Goal: Task Accomplishment & Management: Manage account settings

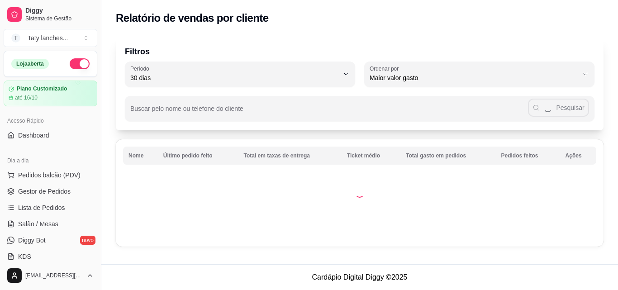
select select "30"
select select "HIGHEST_TOTAL_SPENT_WITH_ORDERS"
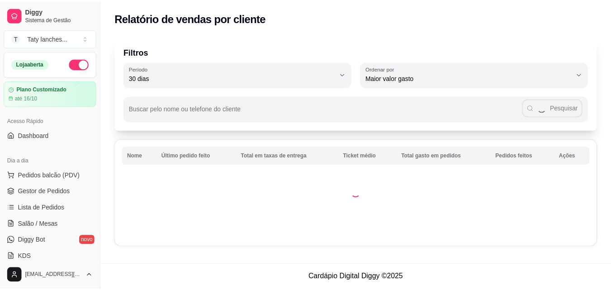
scroll to position [184, 0]
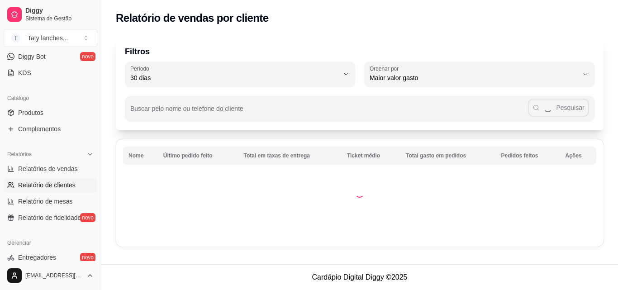
click at [71, 164] on span "Relatórios de vendas" at bounding box center [48, 168] width 60 height 9
select select "ALL"
select select "0"
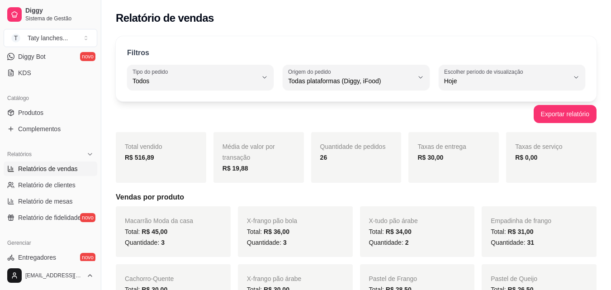
scroll to position [361, 0]
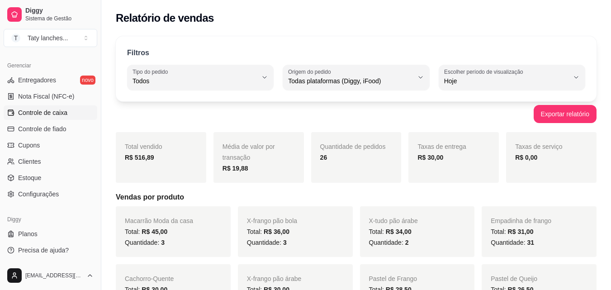
click at [76, 109] on link "Controle de caixa" at bounding box center [51, 112] width 94 height 14
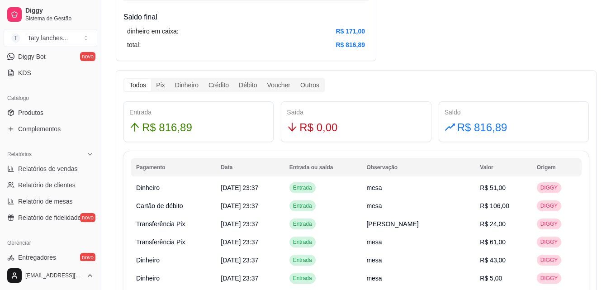
scroll to position [507, 0]
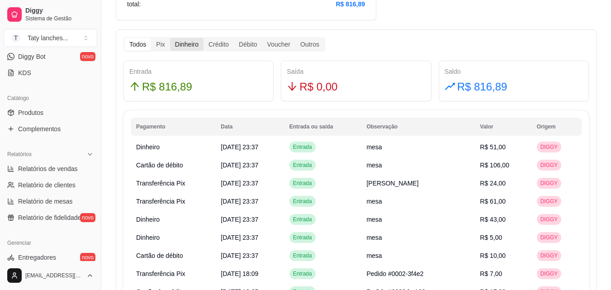
click at [181, 43] on div "Dinheiro" at bounding box center [186, 44] width 33 height 13
click at [170, 38] on input "Dinheiro" at bounding box center [170, 38] width 0 height 0
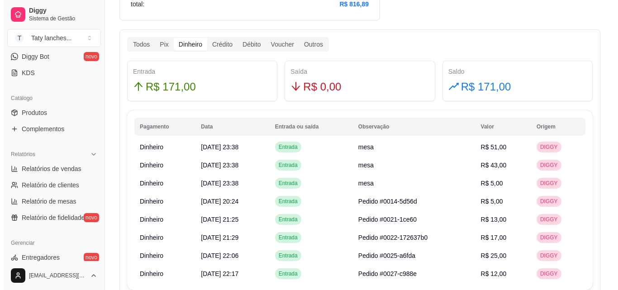
scroll to position [0, 0]
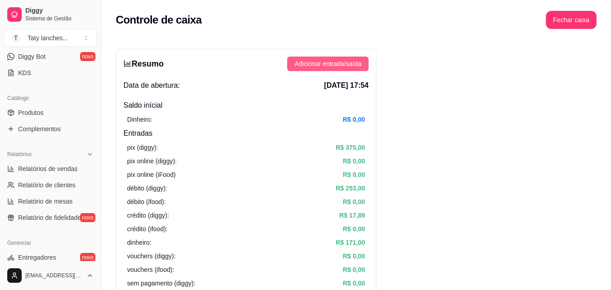
click at [348, 60] on span "Adicionar entrada/saída" at bounding box center [328, 64] width 67 height 10
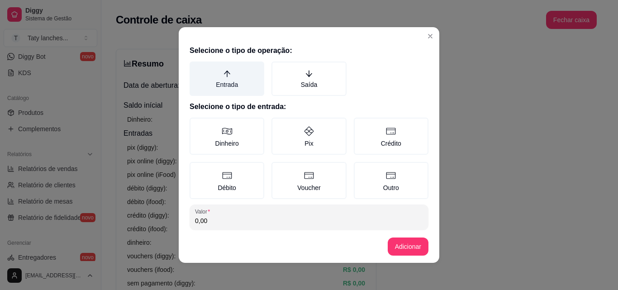
click at [202, 76] on label "Entrada" at bounding box center [227, 79] width 75 height 34
click at [196, 68] on button "Entrada" at bounding box center [192, 64] width 7 height 7
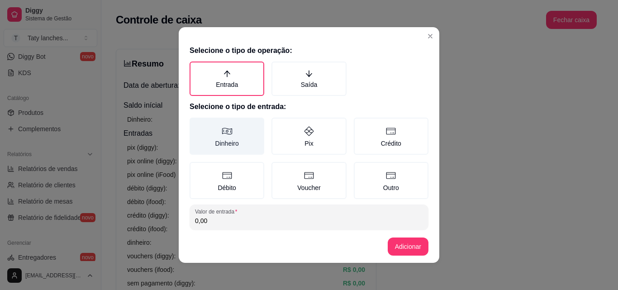
click at [228, 136] on icon at bounding box center [227, 131] width 11 height 11
click at [196, 124] on button "Dinheiro" at bounding box center [192, 120] width 7 height 7
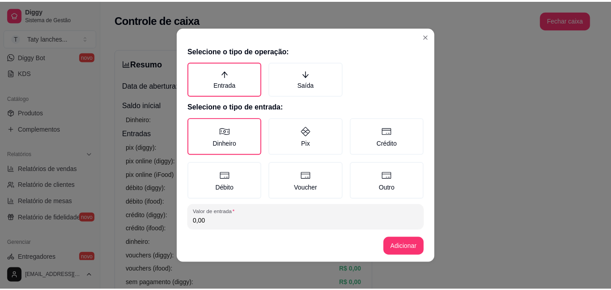
scroll to position [48, 0]
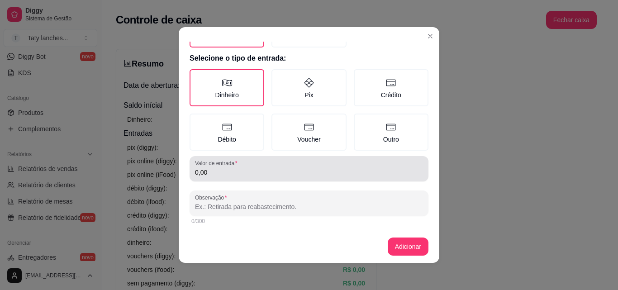
click at [357, 179] on div "Valor de entrada 0,00" at bounding box center [309, 168] width 239 height 25
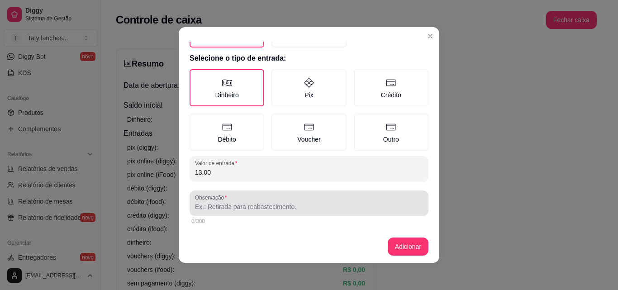
type input "13,00"
click at [317, 204] on input "Observação" at bounding box center [309, 206] width 228 height 9
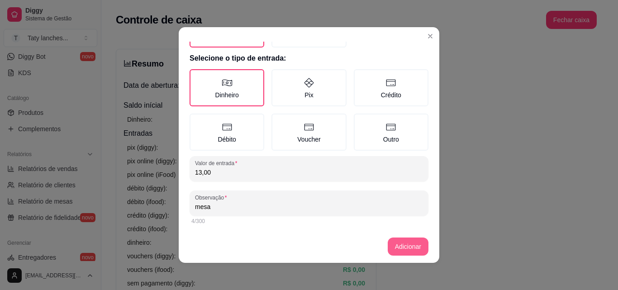
type input "mesa"
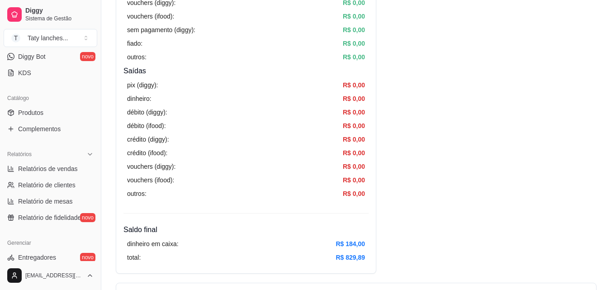
scroll to position [507, 0]
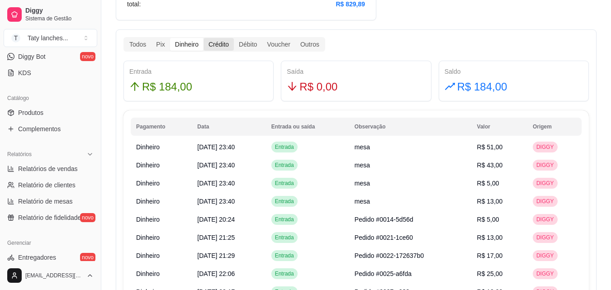
click at [220, 46] on div "Crédito" at bounding box center [219, 44] width 30 height 13
click at [204, 38] on input "Crédito" at bounding box center [204, 38] width 0 height 0
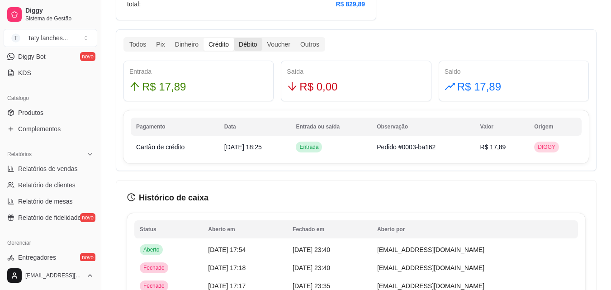
click at [241, 50] on div "Débito" at bounding box center [248, 44] width 28 height 13
click at [234, 38] on input "Débito" at bounding box center [234, 38] width 0 height 0
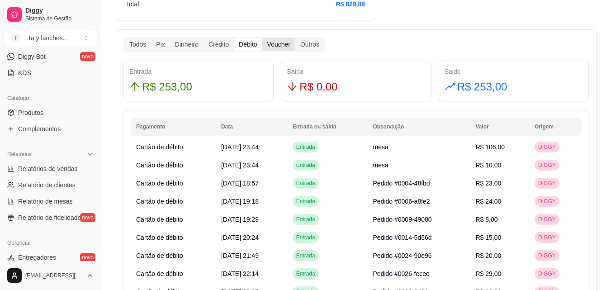
click at [273, 43] on div "Voucher" at bounding box center [278, 44] width 33 height 13
click at [262, 38] on input "Voucher" at bounding box center [262, 38] width 0 height 0
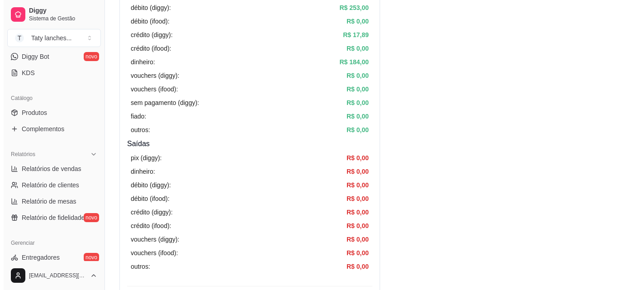
scroll to position [0, 0]
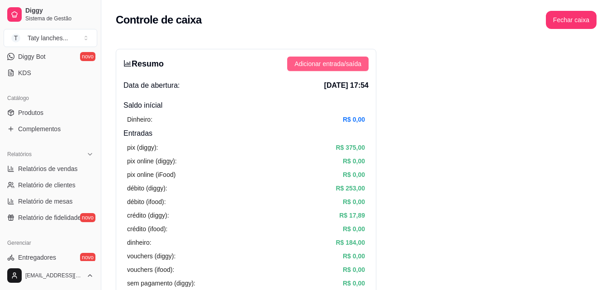
click at [344, 66] on span "Adicionar entrada/saída" at bounding box center [328, 64] width 67 height 10
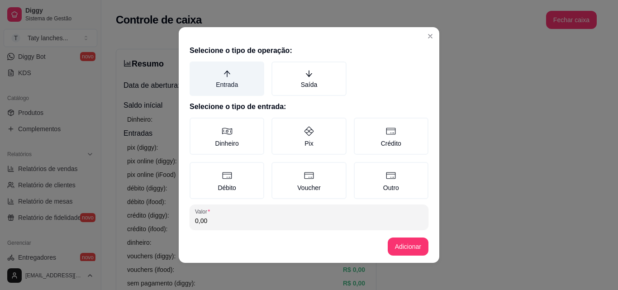
click at [216, 81] on label "Entrada" at bounding box center [227, 79] width 75 height 34
click at [196, 68] on button "Entrada" at bounding box center [192, 64] width 7 height 7
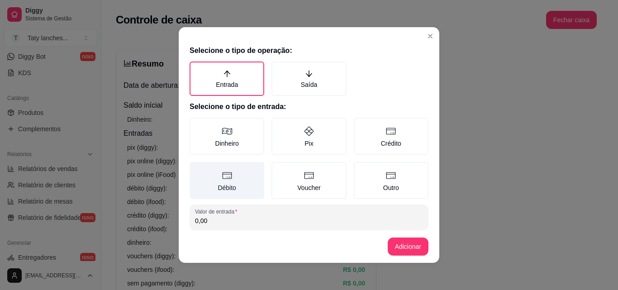
click at [227, 181] on label "Débito" at bounding box center [227, 180] width 75 height 37
click at [196, 169] on button "Débito" at bounding box center [192, 165] width 7 height 7
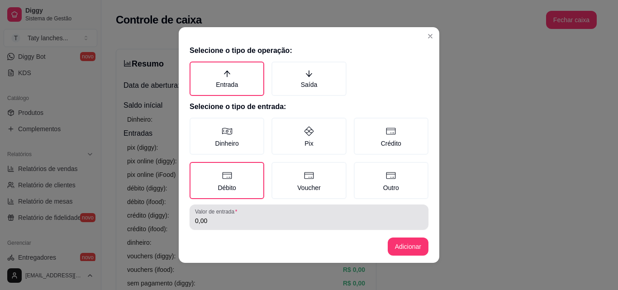
click at [217, 225] on input "0,00" at bounding box center [309, 220] width 228 height 9
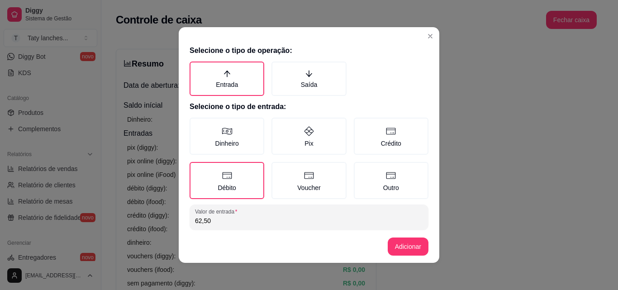
type input "62,50"
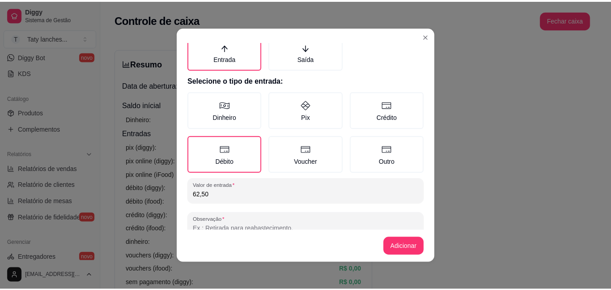
scroll to position [48, 0]
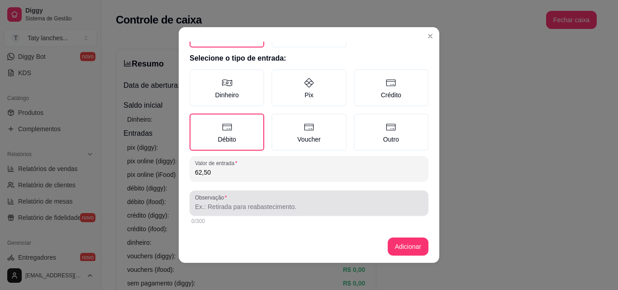
click at [377, 211] on div at bounding box center [309, 203] width 228 height 18
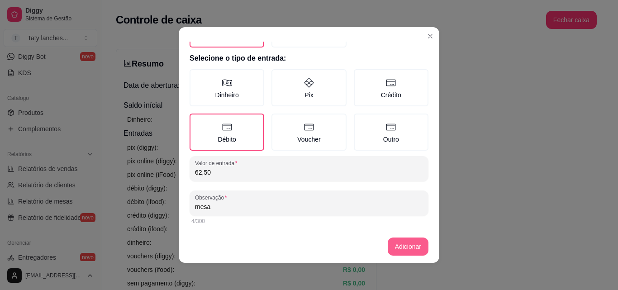
type input "mesa"
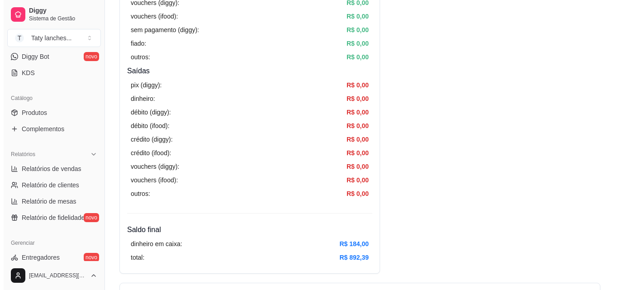
scroll to position [0, 0]
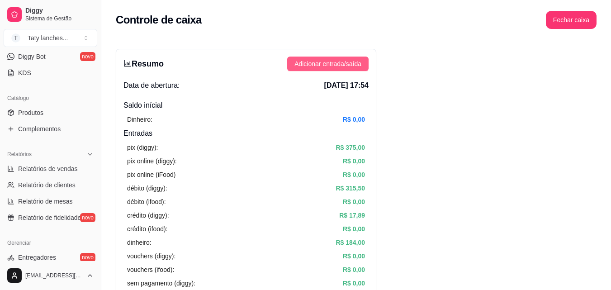
click at [338, 60] on span "Adicionar entrada/saída" at bounding box center [328, 64] width 67 height 10
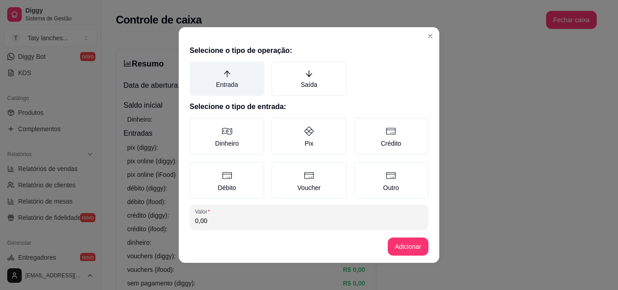
drag, startPoint x: 289, startPoint y: 97, endPoint x: 226, endPoint y: 63, distance: 71.7
click at [256, 81] on div "Selecione o tipo de operação: Entrada Saída Selecione o tipo de entrada: Dinhei…" at bounding box center [309, 136] width 261 height 189
click at [219, 63] on label "Entrada" at bounding box center [227, 79] width 75 height 34
click at [196, 63] on button "Entrada" at bounding box center [192, 64] width 7 height 7
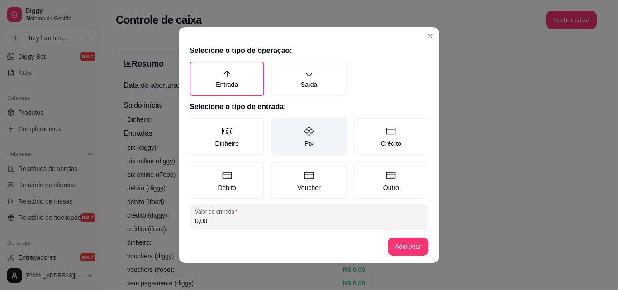
click at [301, 139] on label "Pix" at bounding box center [308, 136] width 75 height 37
click at [278, 124] on button "Pix" at bounding box center [274, 120] width 7 height 7
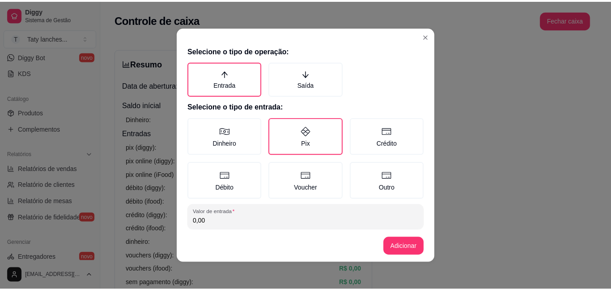
scroll to position [48, 0]
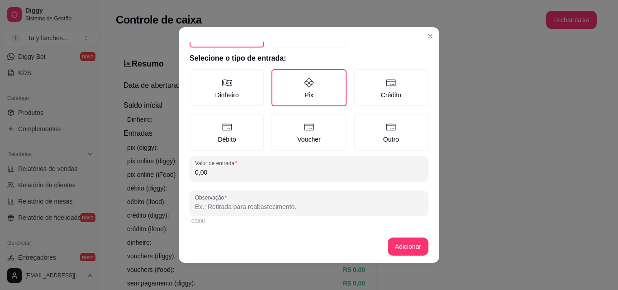
click at [318, 176] on input "0,00" at bounding box center [309, 172] width 228 height 9
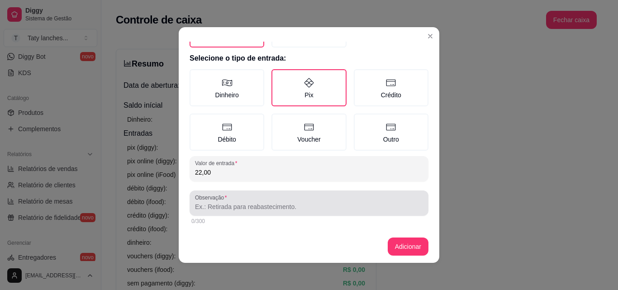
type input "22,00"
click at [326, 214] on div "Observação" at bounding box center [309, 202] width 239 height 25
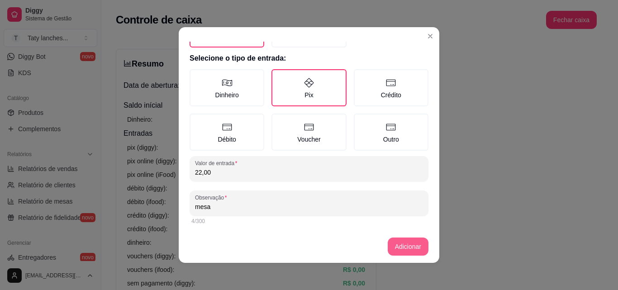
type input "mesa"
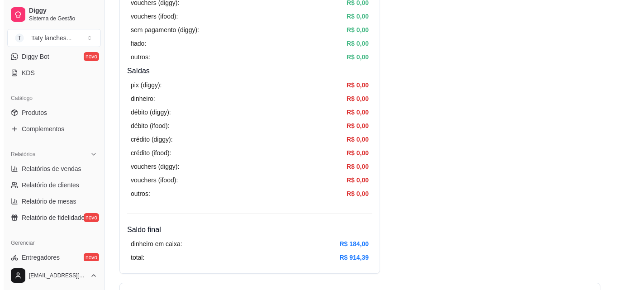
scroll to position [0, 0]
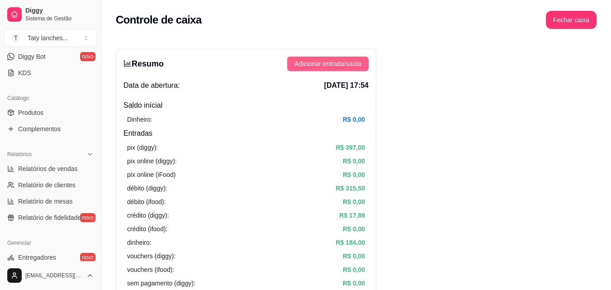
click at [351, 67] on span "Adicionar entrada/saída" at bounding box center [328, 64] width 67 height 10
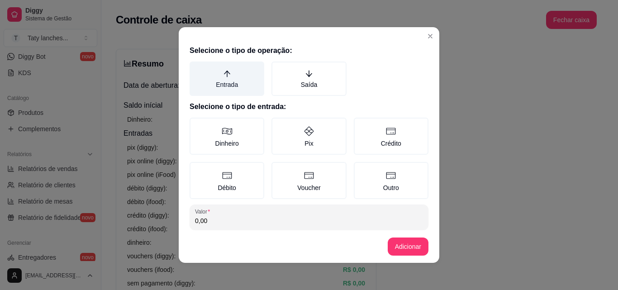
click at [227, 84] on label "Entrada" at bounding box center [227, 79] width 75 height 34
click at [196, 68] on button "Entrada" at bounding box center [192, 64] width 7 height 7
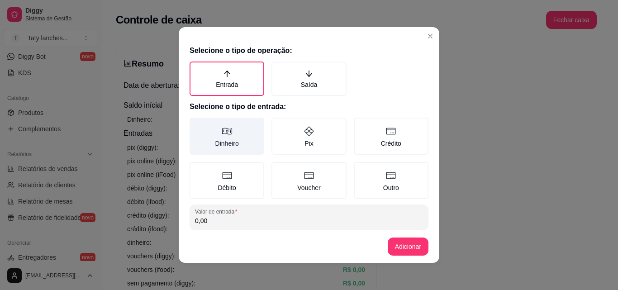
click at [227, 137] on label "Dinheiro" at bounding box center [227, 136] width 75 height 37
click at [196, 124] on button "Dinheiro" at bounding box center [192, 120] width 7 height 7
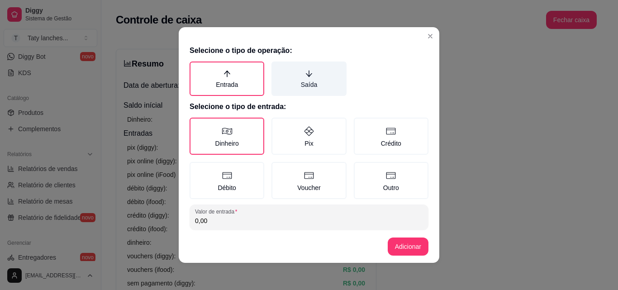
click at [297, 85] on label "Saída" at bounding box center [308, 79] width 75 height 34
click at [278, 68] on button "Saída" at bounding box center [274, 64] width 7 height 7
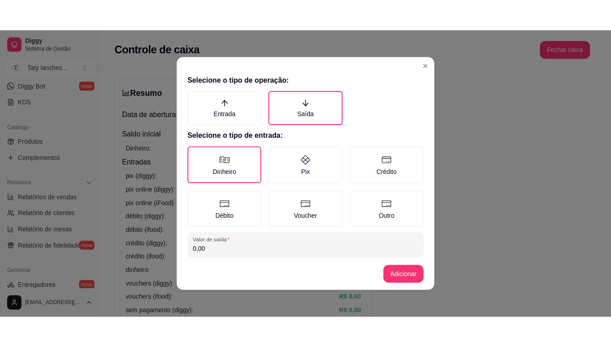
scroll to position [48, 0]
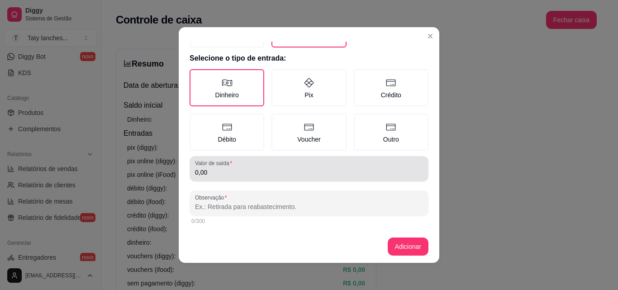
click at [271, 169] on input "0,00" at bounding box center [309, 172] width 228 height 9
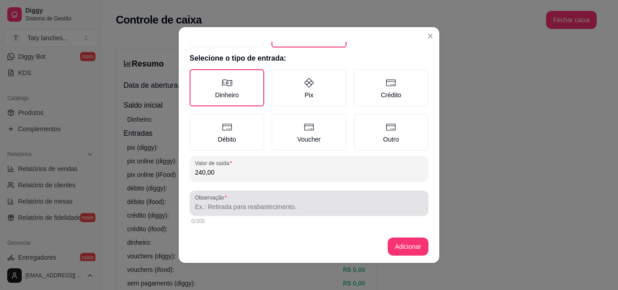
type input "240,00"
click at [270, 208] on input "Observação" at bounding box center [309, 206] width 228 height 9
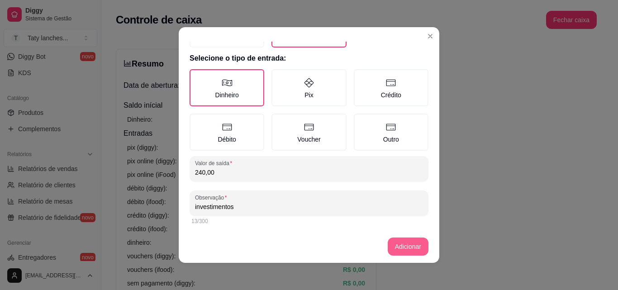
type input "investimentos"
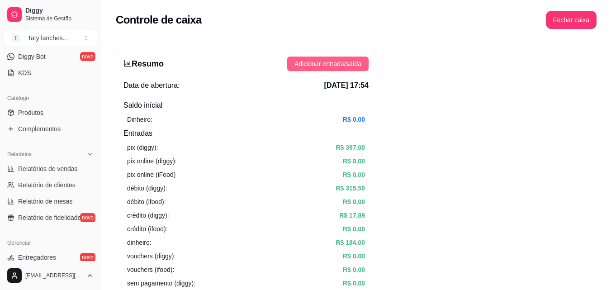
click at [330, 67] on span "Adicionar entrada/saída" at bounding box center [328, 64] width 67 height 10
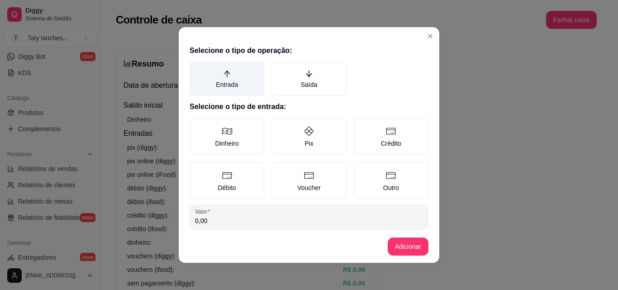
click at [222, 90] on label "Entrada" at bounding box center [227, 79] width 75 height 34
click at [196, 68] on button "Entrada" at bounding box center [192, 64] width 7 height 7
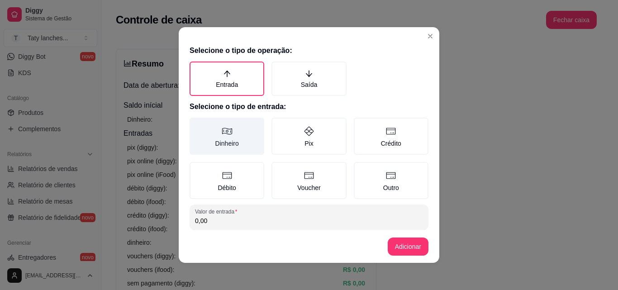
click at [224, 134] on icon at bounding box center [227, 131] width 11 height 11
click at [196, 124] on button "Dinheiro" at bounding box center [192, 120] width 7 height 7
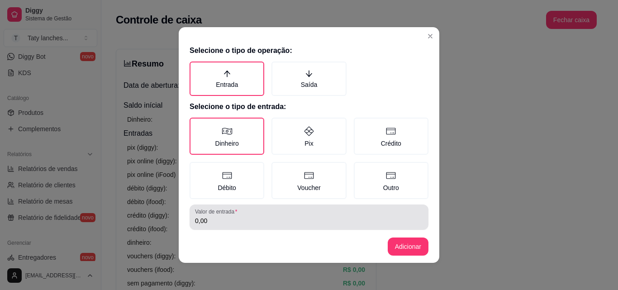
click at [224, 219] on input "0,00" at bounding box center [309, 220] width 228 height 9
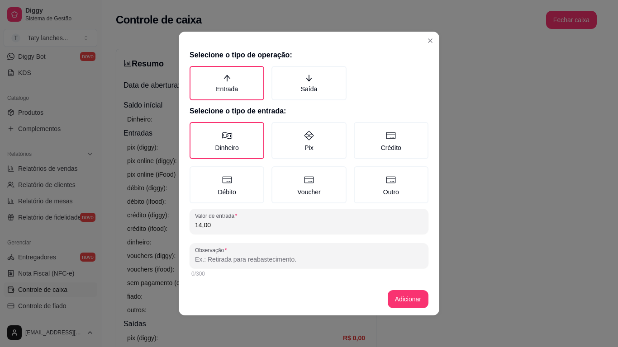
click at [220, 222] on input "14,00" at bounding box center [309, 225] width 228 height 9
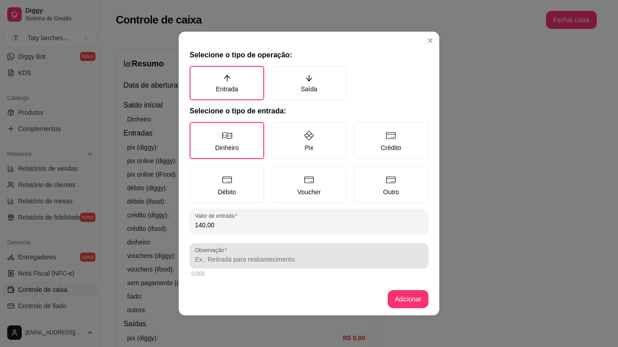
type input "140,00"
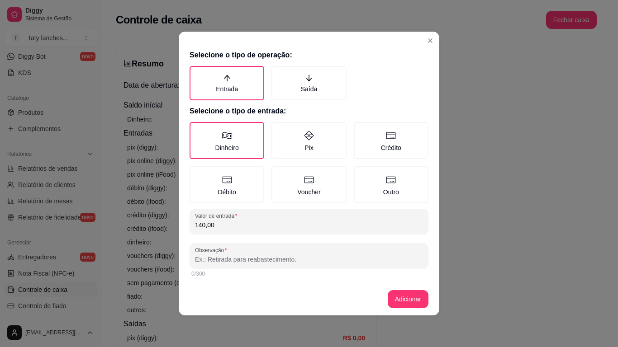
click at [266, 257] on input "Observação" at bounding box center [309, 259] width 228 height 9
type input "funcionários"
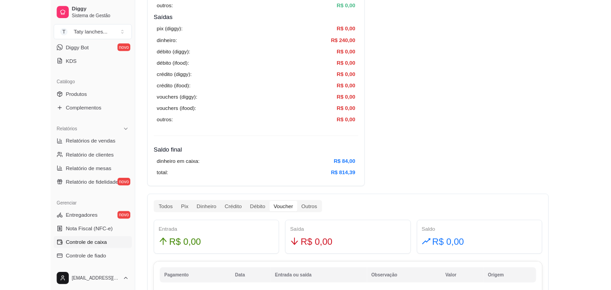
scroll to position [0, 0]
